Goal: Navigation & Orientation: Find specific page/section

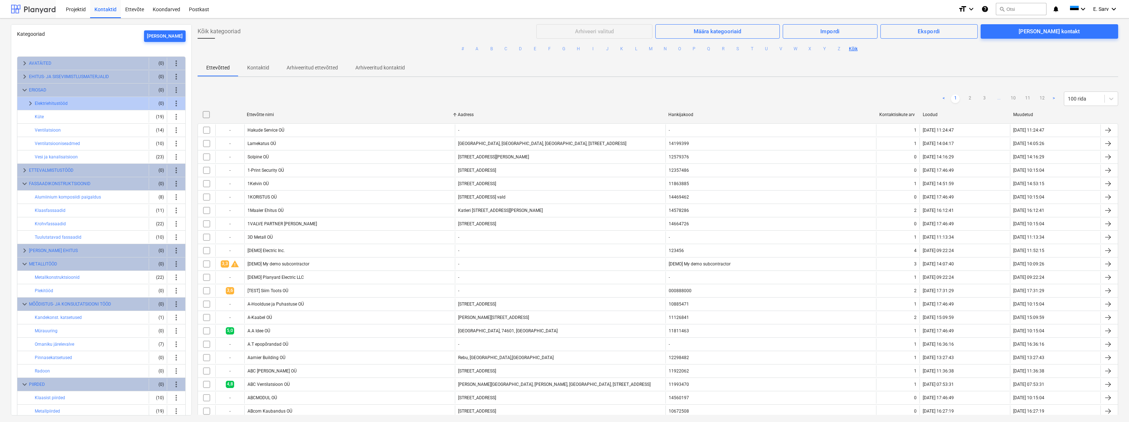
click at [26, 12] on div at bounding box center [33, 9] width 45 height 18
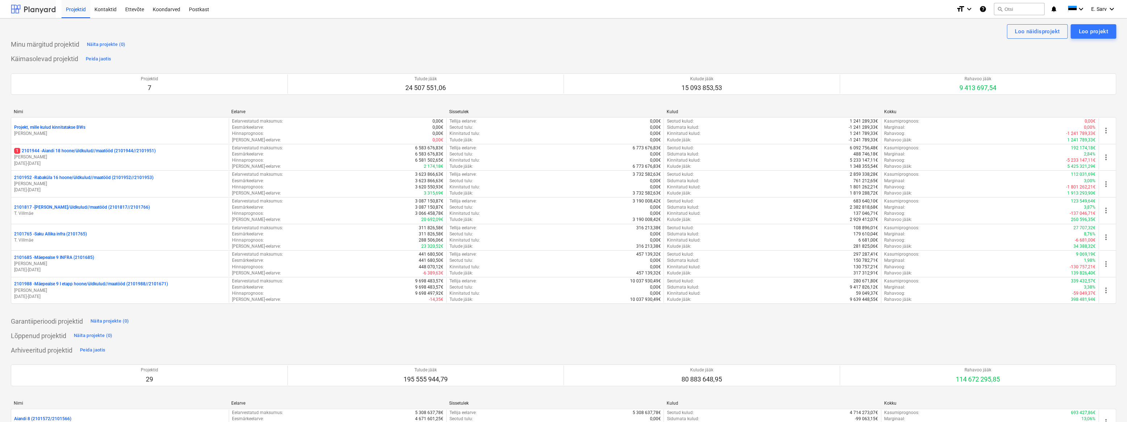
click at [42, 8] on div at bounding box center [33, 9] width 45 height 18
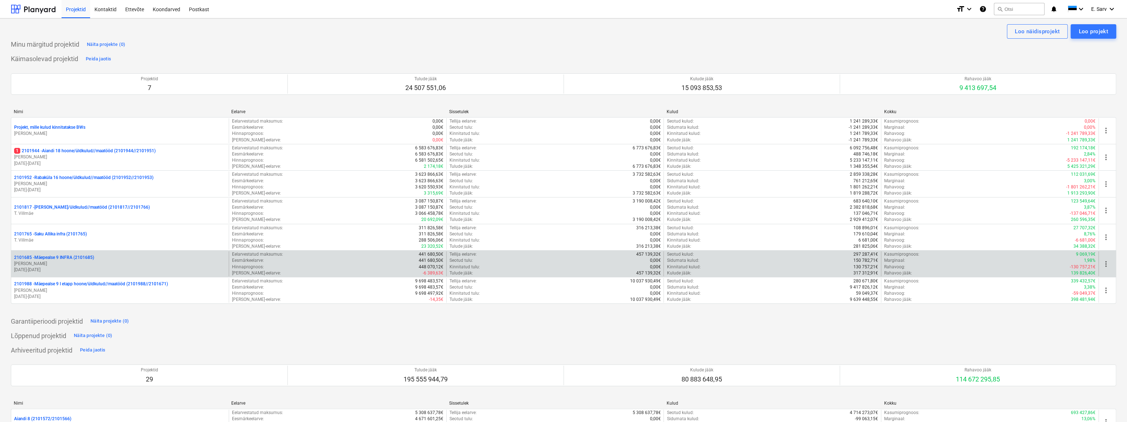
click at [58, 260] on p "2101685 - Mäepealse 9 INFRA (2101685)" at bounding box center [54, 258] width 80 height 6
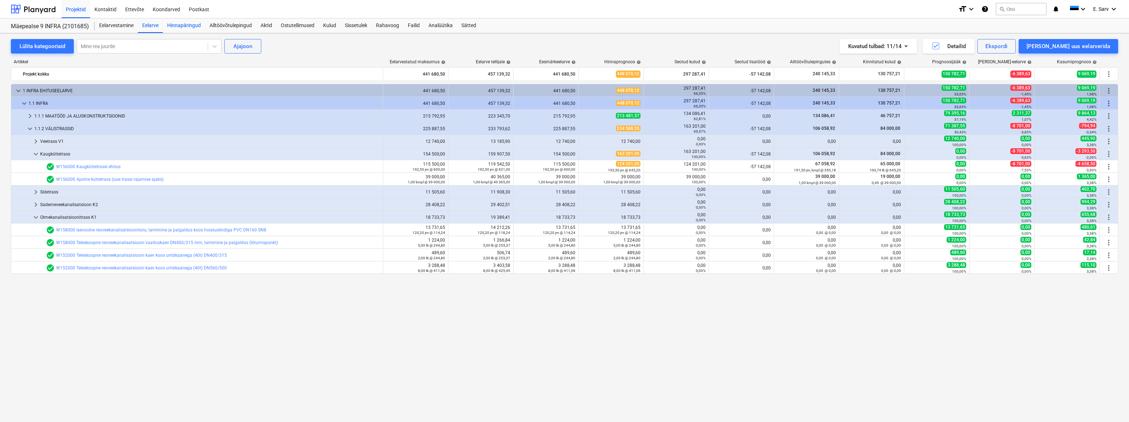
click at [189, 26] on div "Hinnapäringud" at bounding box center [184, 25] width 42 height 14
click at [34, 10] on div at bounding box center [33, 9] width 45 height 18
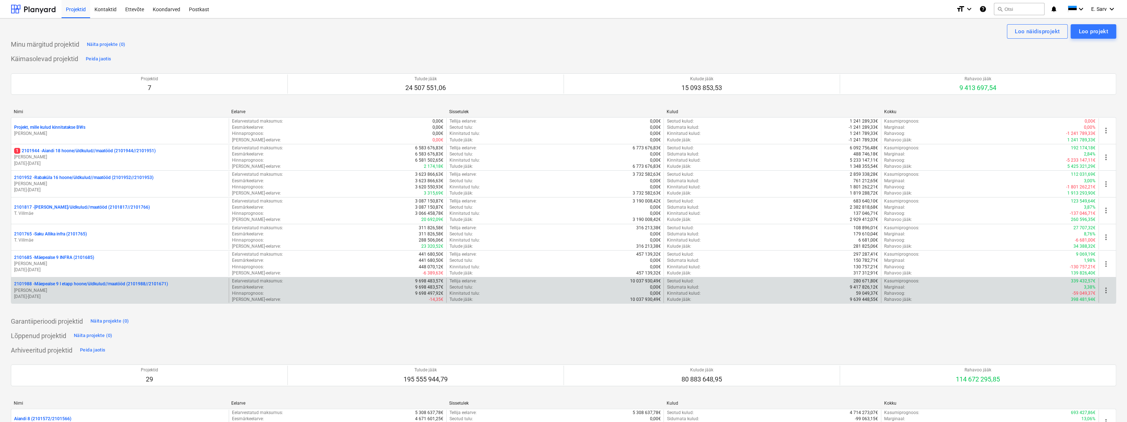
click at [56, 288] on p "[PERSON_NAME]" at bounding box center [120, 291] width 212 height 6
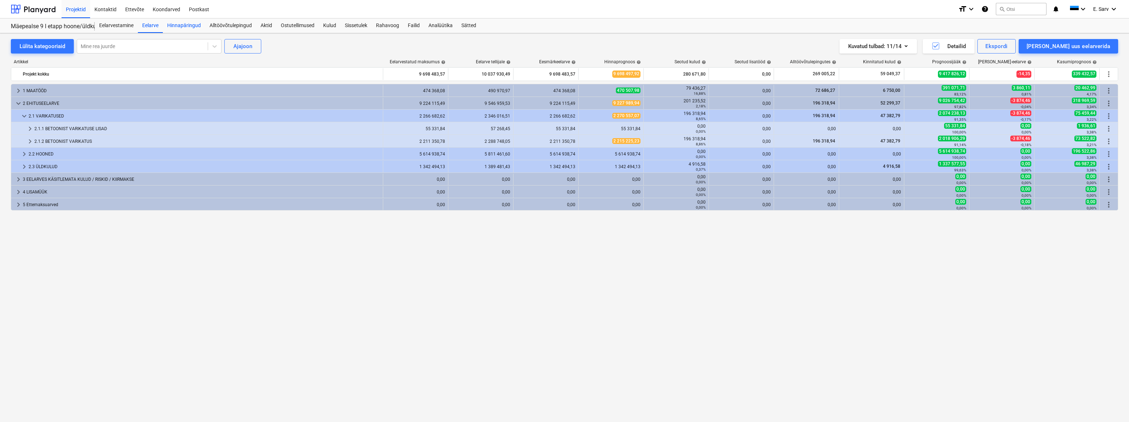
click at [190, 26] on div "Hinnapäringud" at bounding box center [184, 25] width 42 height 14
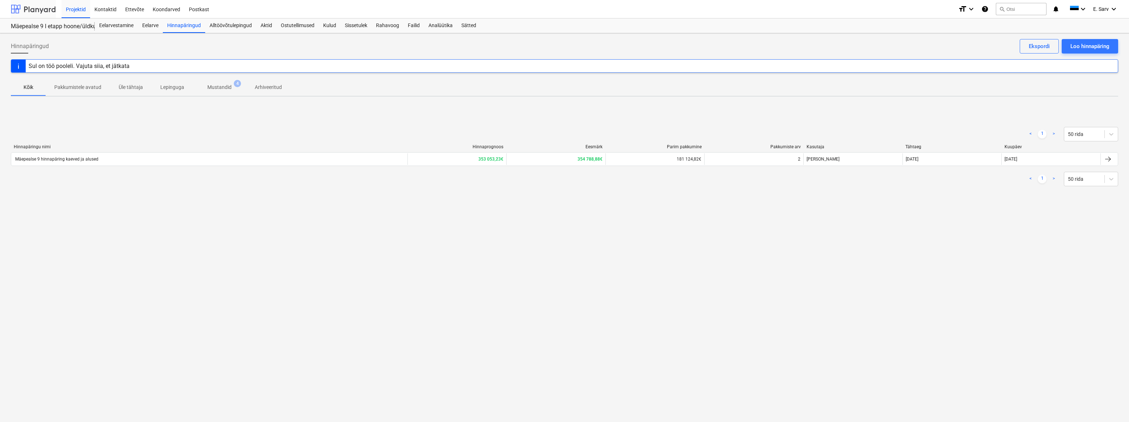
click at [47, 9] on div at bounding box center [33, 9] width 45 height 18
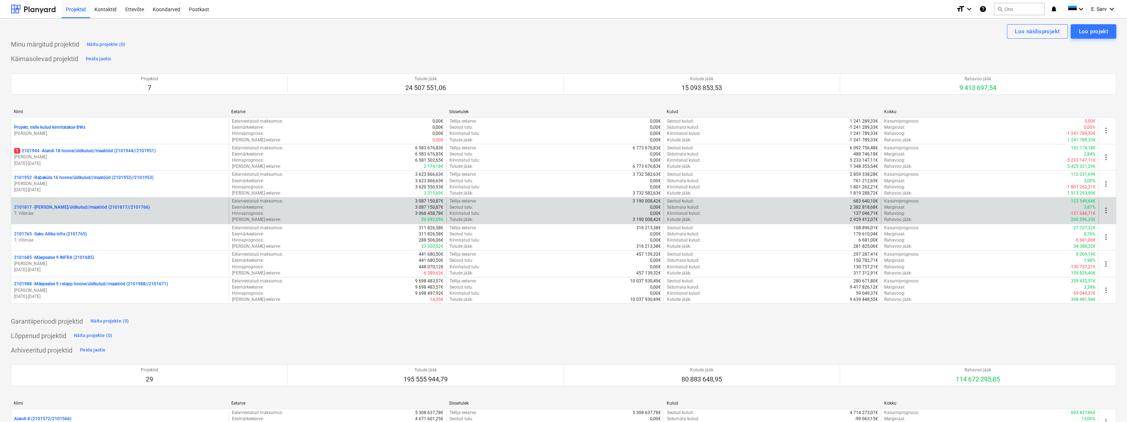
click at [65, 210] on p "2101817 - [PERSON_NAME]/üldkulud//maatööd (2101817//2101766)" at bounding box center [82, 207] width 136 height 6
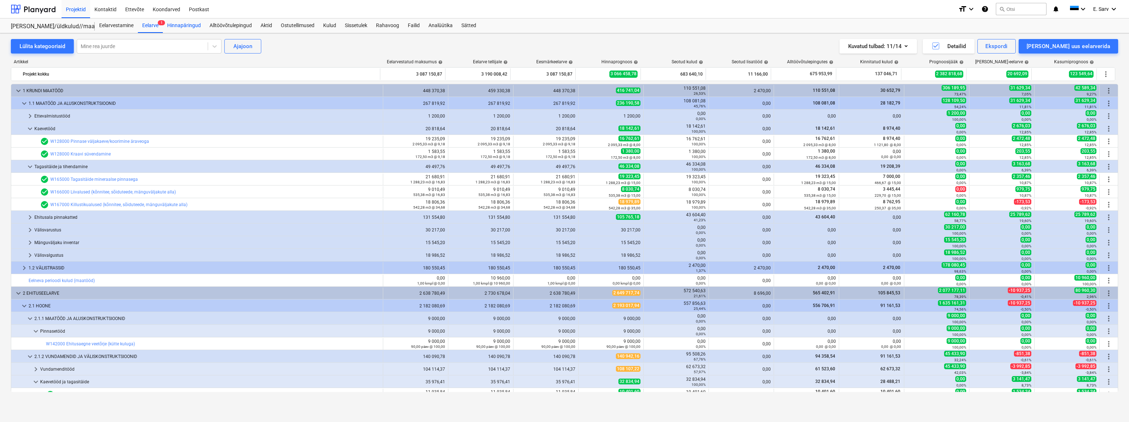
click at [182, 24] on div "Hinnapäringud" at bounding box center [184, 25] width 42 height 14
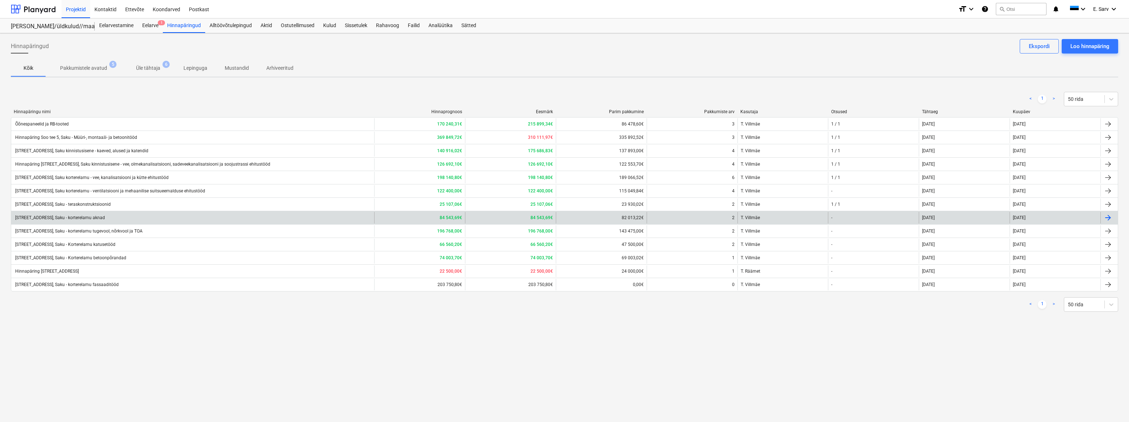
click at [105, 217] on div "[STREET_ADDRESS], Saku - korterelamu aknad" at bounding box center [59, 217] width 91 height 5
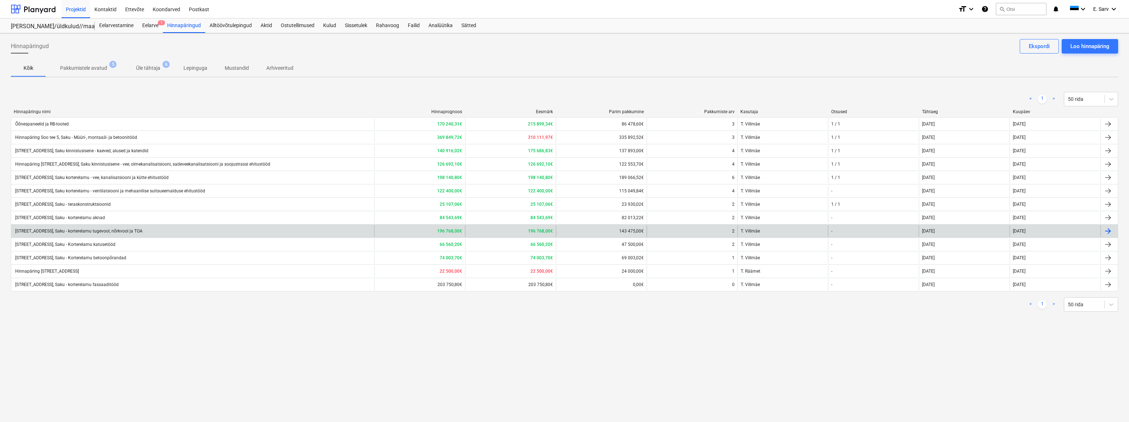
click at [80, 229] on div "[STREET_ADDRESS], Saku - korterelamu tugevool, nõrkvool ja TOA" at bounding box center [78, 231] width 128 height 5
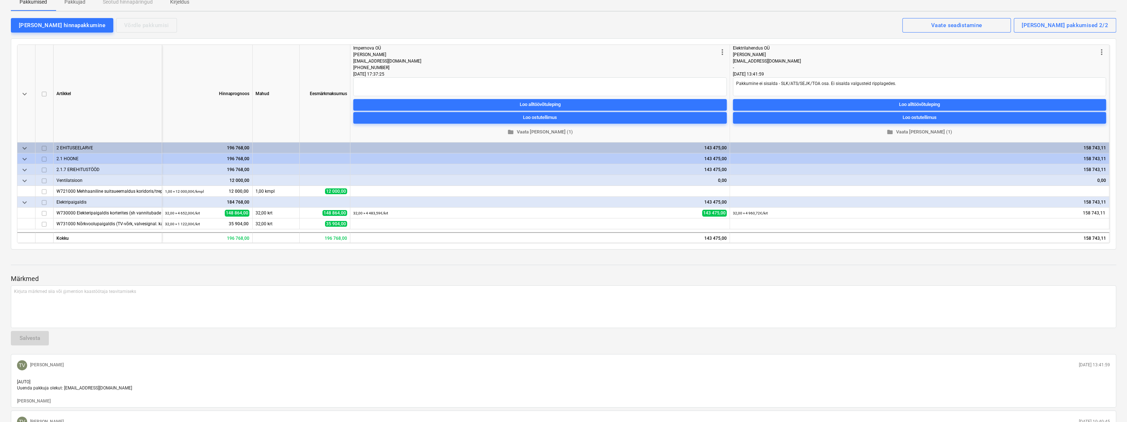
scroll to position [65, 0]
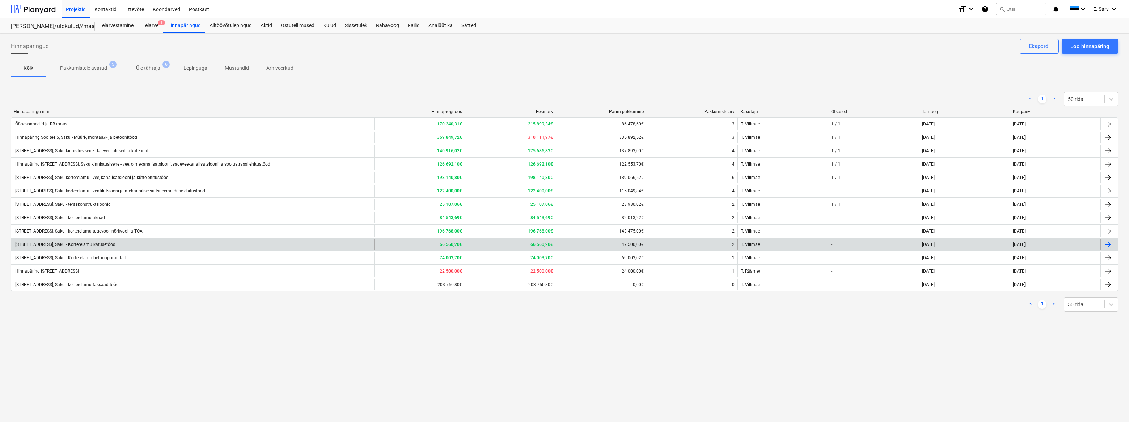
click at [103, 245] on div "[STREET_ADDRESS], Saku - Korterelamu katusetööd" at bounding box center [64, 244] width 101 height 5
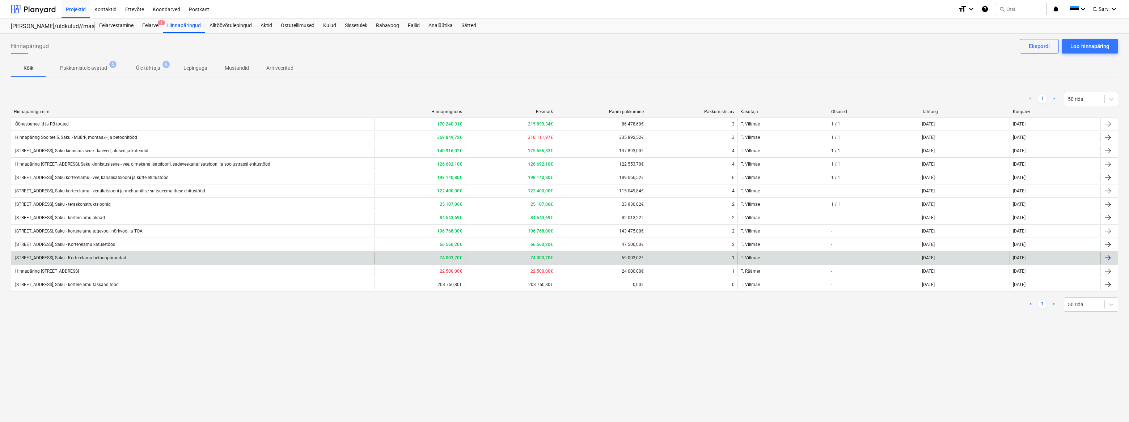
click at [94, 261] on div "[STREET_ADDRESS], Saku - Korterelamu betoonpõrandad" at bounding box center [192, 258] width 363 height 12
type textarea "x"
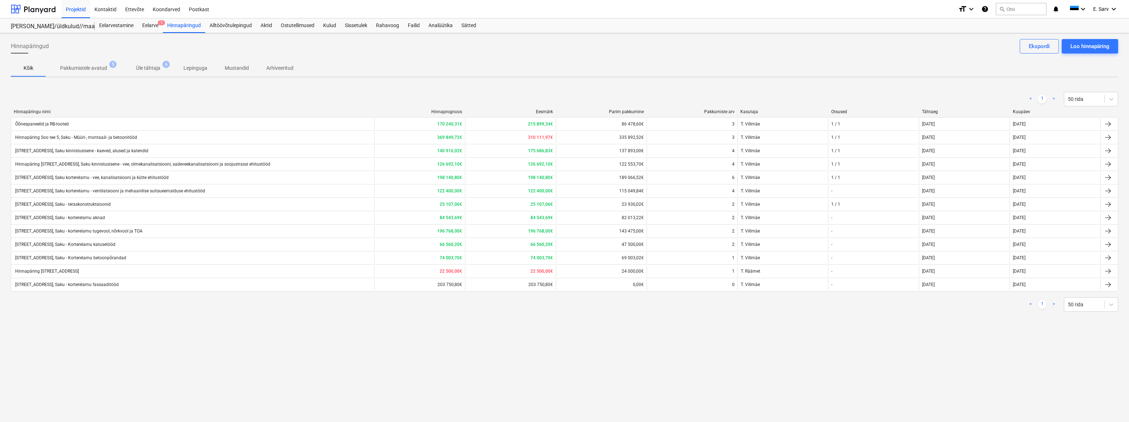
click at [88, 70] on p "Pakkumistele avatud" at bounding box center [83, 68] width 47 height 8
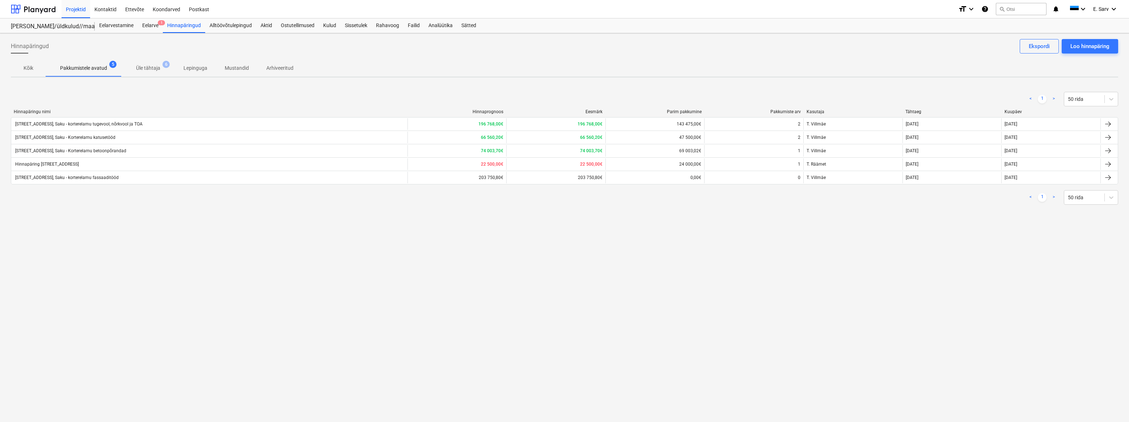
click at [157, 67] on p "Üle tähtaja" at bounding box center [148, 68] width 24 height 8
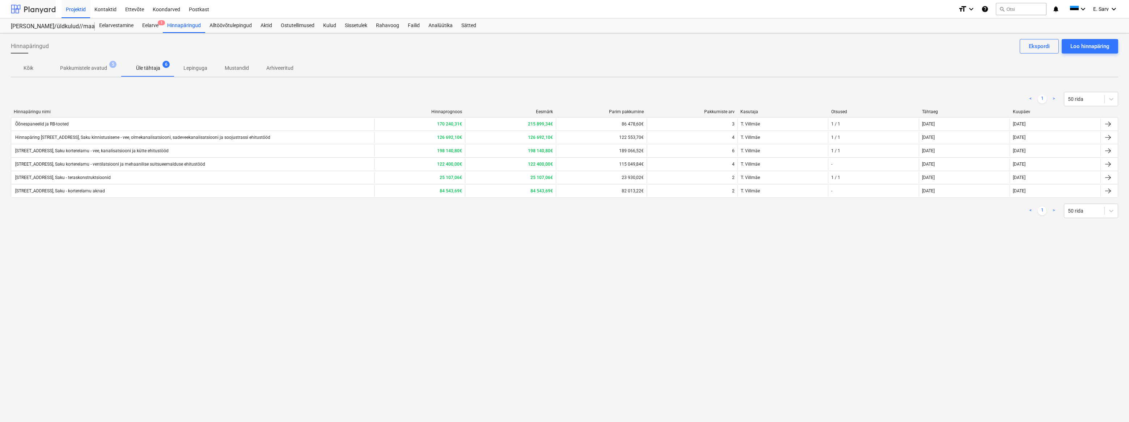
click at [33, 10] on div at bounding box center [33, 9] width 45 height 18
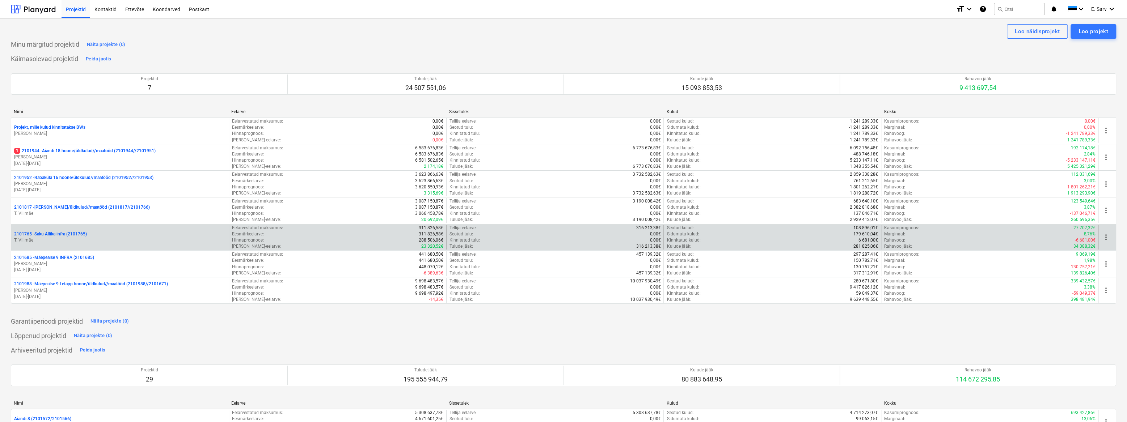
click at [53, 239] on p "T. Villmäe" at bounding box center [120, 240] width 212 height 6
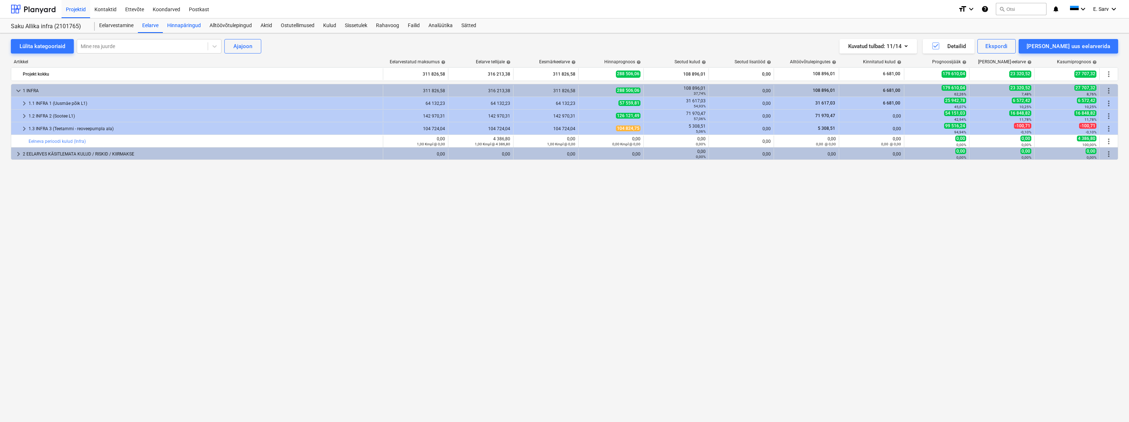
click at [183, 24] on div "Hinnapäringud" at bounding box center [184, 25] width 42 height 14
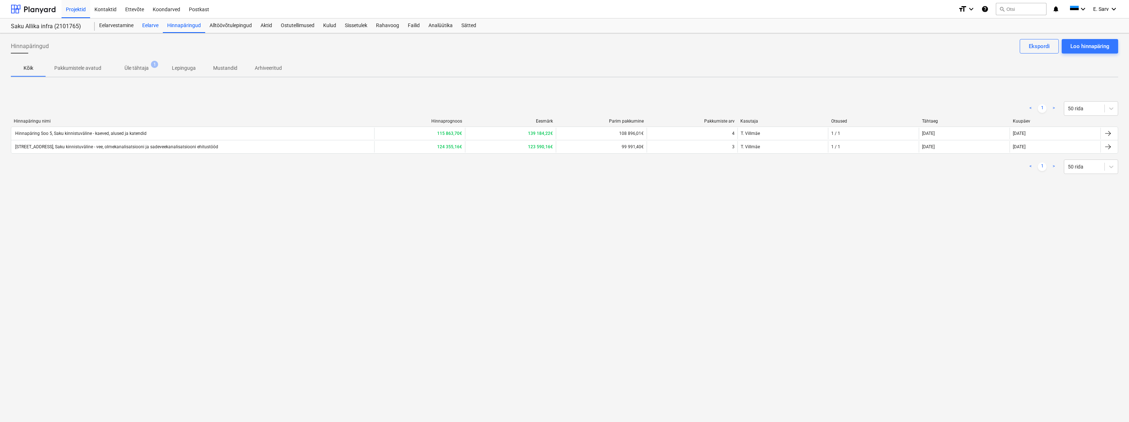
click at [155, 26] on div "Eelarve" at bounding box center [150, 25] width 25 height 14
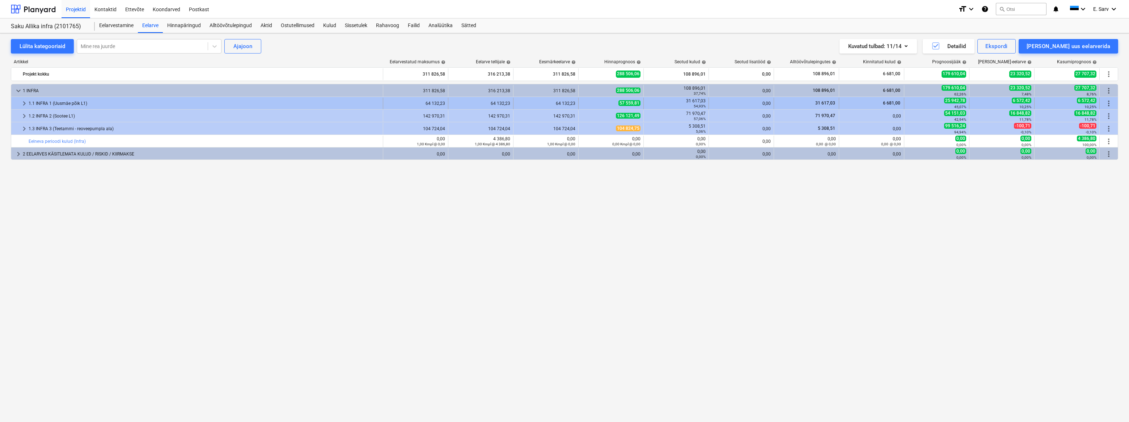
click at [25, 102] on span "keyboard_arrow_right" at bounding box center [24, 103] width 9 height 9
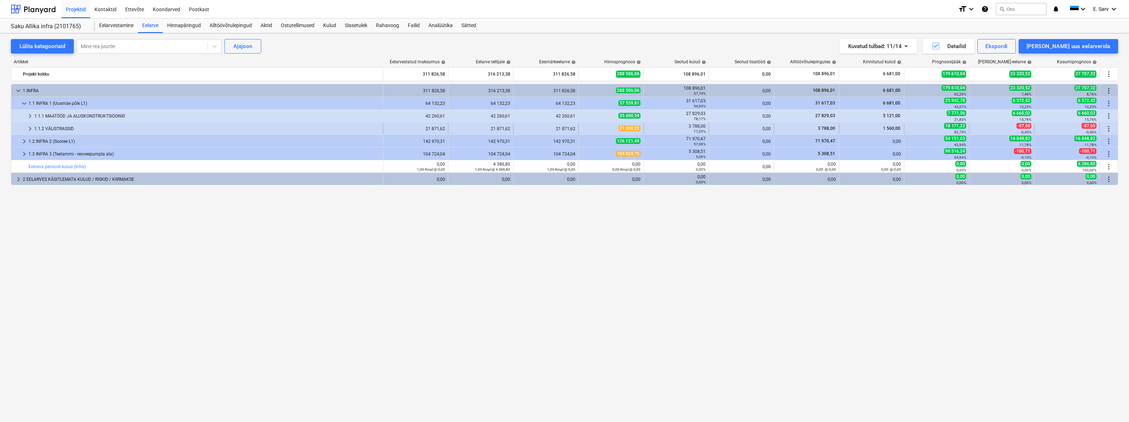
click at [57, 128] on div "1.1.2 VÄLISTRASSID" at bounding box center [207, 129] width 346 height 12
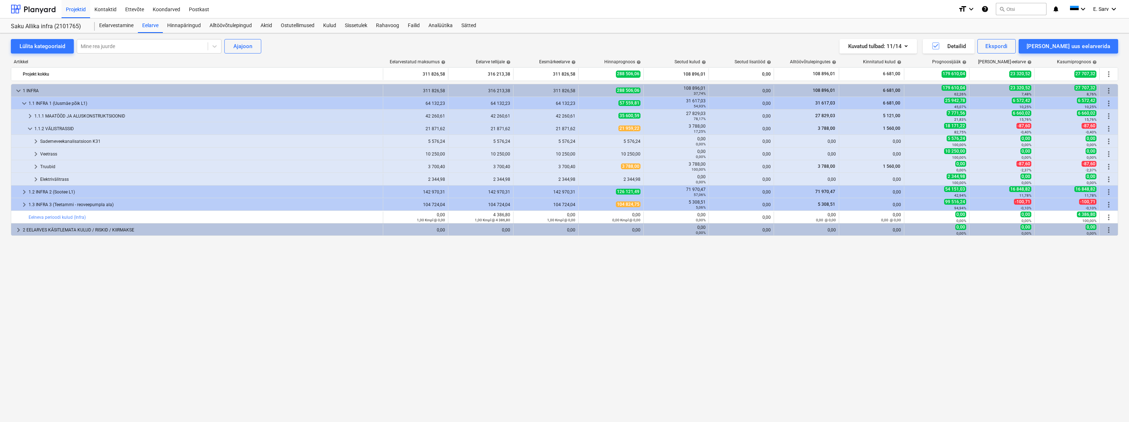
click at [57, 128] on div "1.1.2 VÄLISTRASSID" at bounding box center [207, 129] width 346 height 12
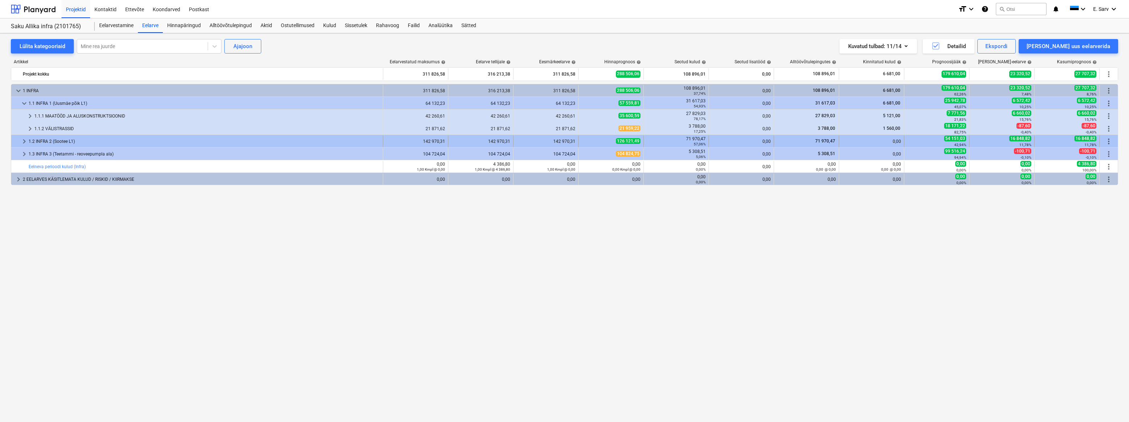
click at [56, 140] on div "1.2 INFRA 2 (Sootee L1)" at bounding box center [204, 142] width 351 height 12
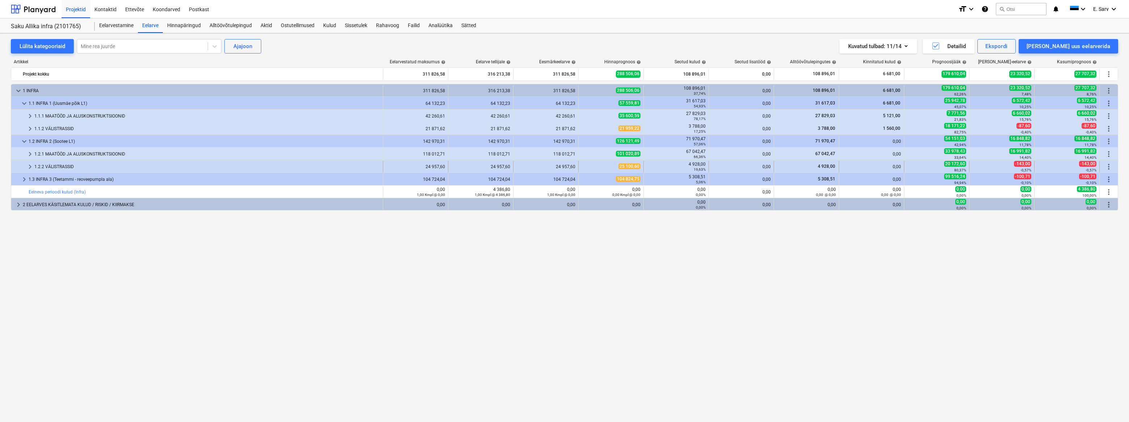
click at [51, 164] on div "1.2.2 VÄLISTRASSID" at bounding box center [207, 167] width 346 height 12
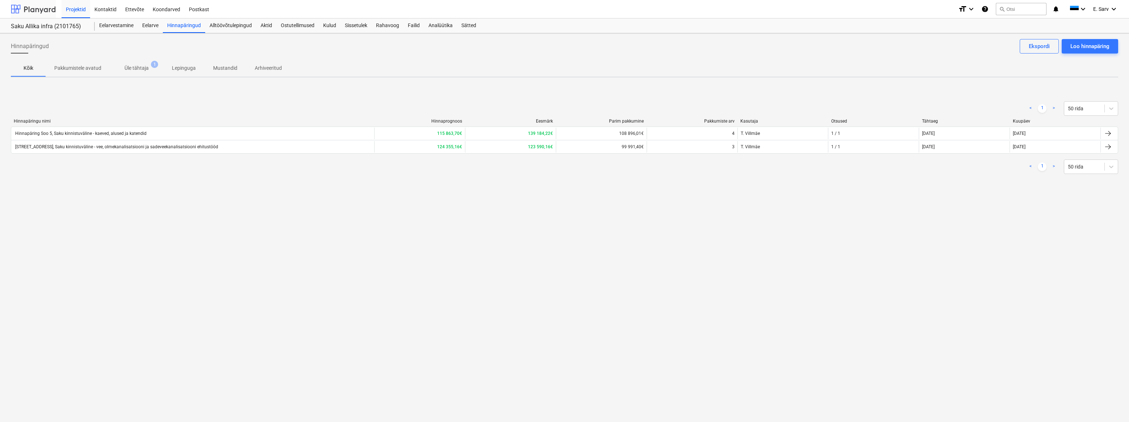
click at [30, 12] on div at bounding box center [33, 9] width 45 height 18
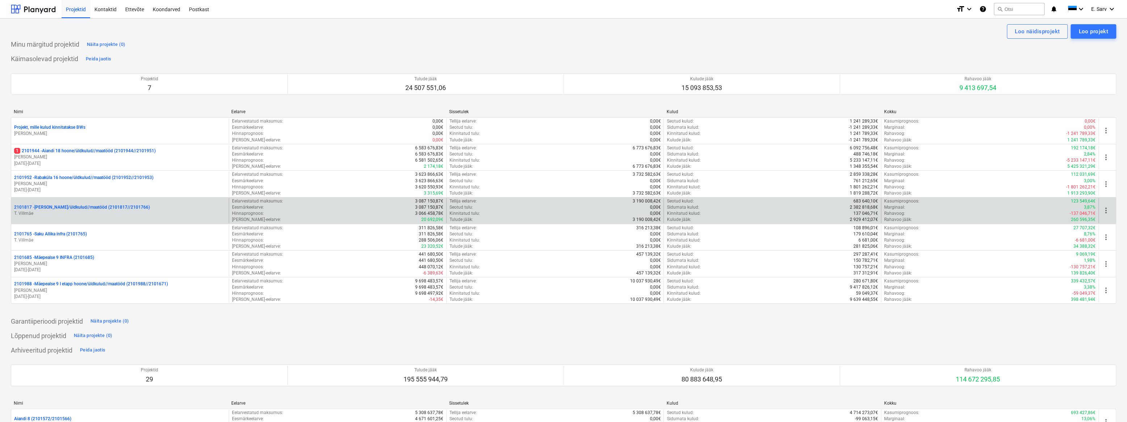
click at [67, 207] on p "2101817 - [PERSON_NAME]/üldkulud//maatööd (2101817//2101766)" at bounding box center [82, 207] width 136 height 6
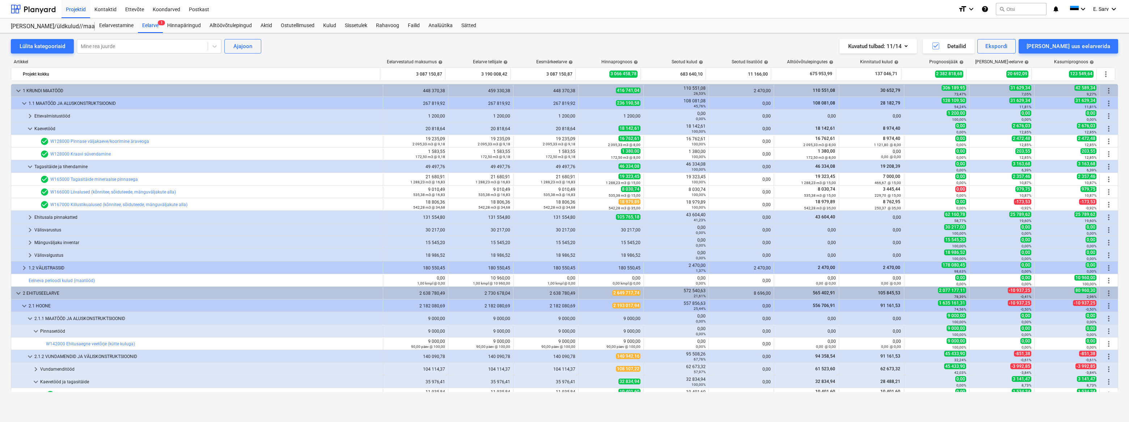
scroll to position [224, 0]
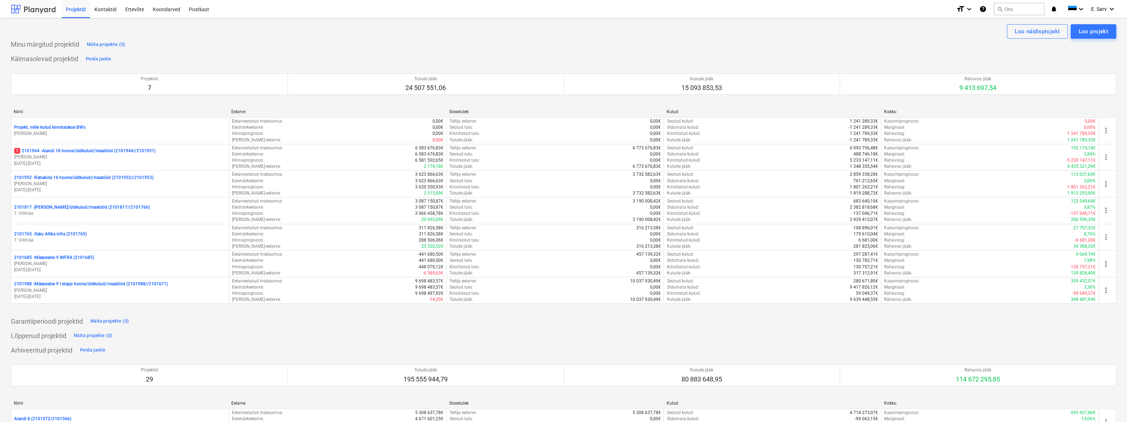
click at [40, 5] on div at bounding box center [33, 9] width 45 height 18
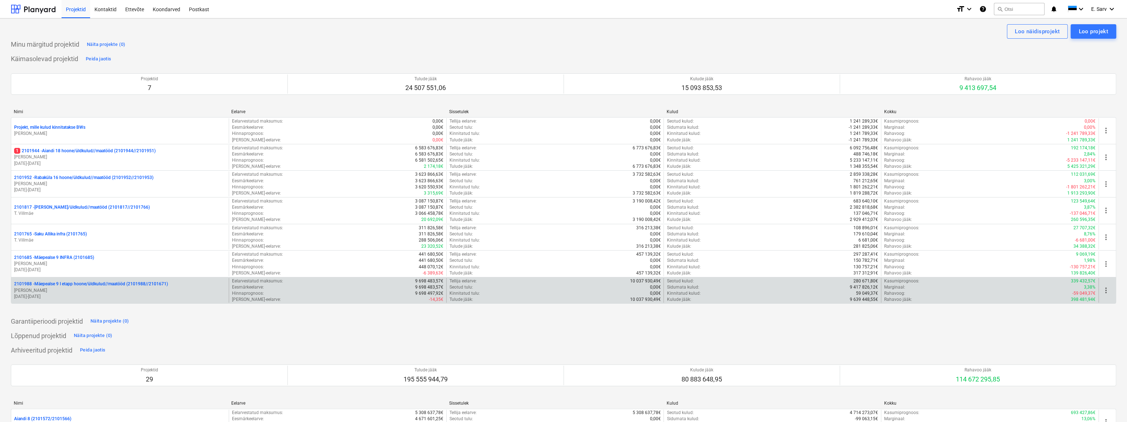
click at [81, 285] on p "2101988 - Mäepealse 9 I etapp hoone/üldkulud//maatööd (2101988//2101671)" at bounding box center [91, 284] width 154 height 6
